Goal: Find contact information: Find contact information

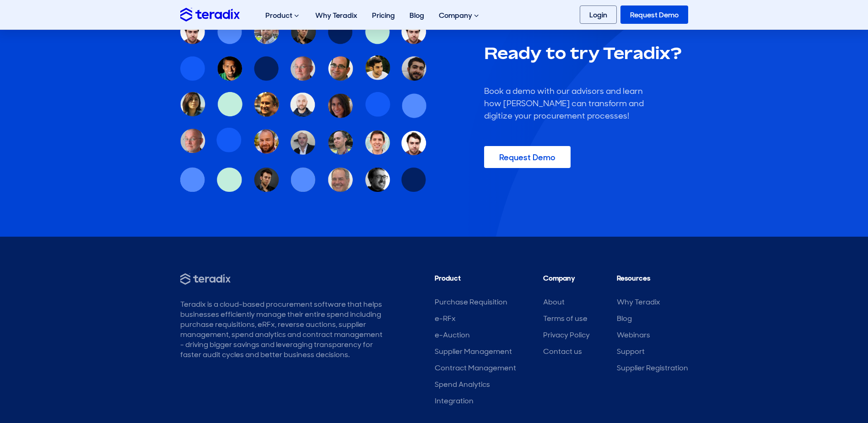
scroll to position [2815, 0]
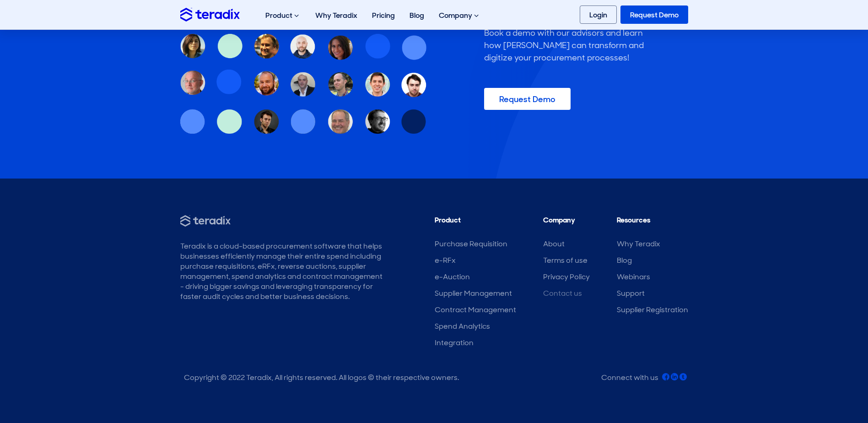
click at [569, 290] on link "Contact us" at bounding box center [562, 293] width 39 height 10
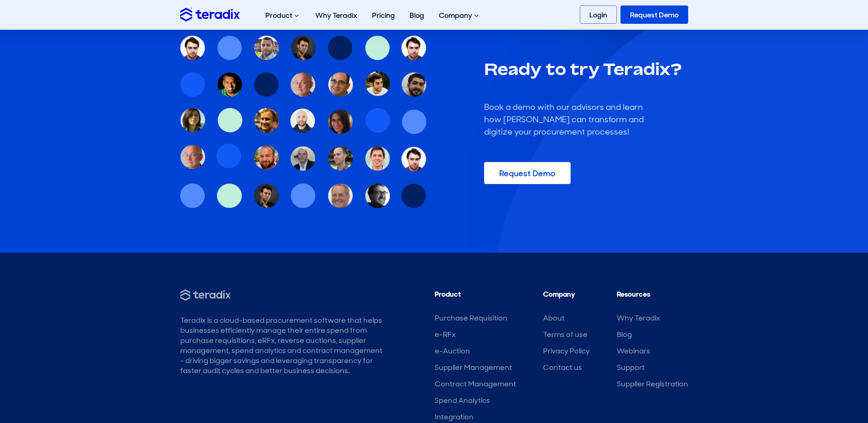
scroll to position [779, 0]
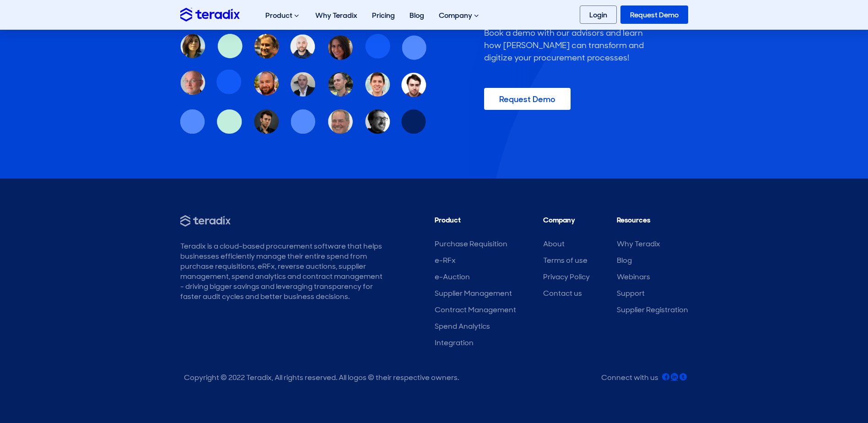
click at [675, 378] on icon at bounding box center [674, 376] width 7 height 7
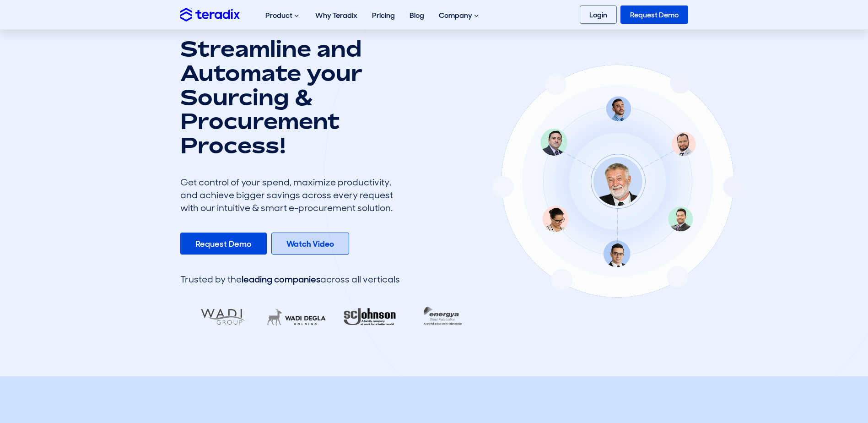
click at [317, 240] on b "Watch Video" at bounding box center [310, 243] width 48 height 11
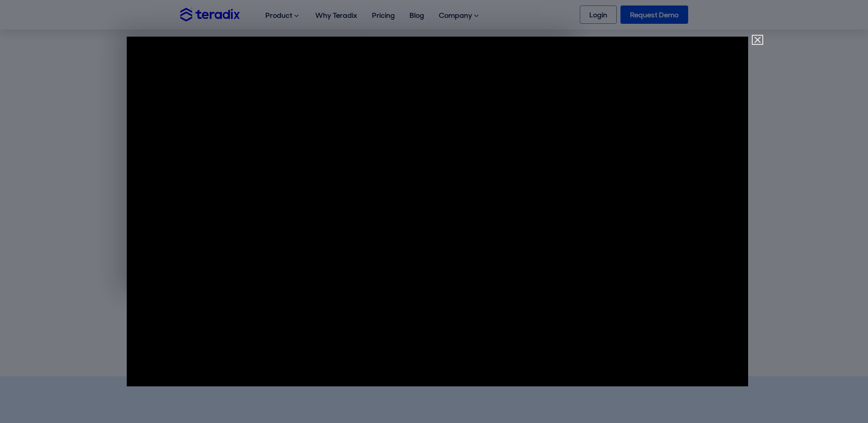
click at [760, 38] on img "Close" at bounding box center [754, 44] width 16 height 16
